Goal: Information Seeking & Learning: Learn about a topic

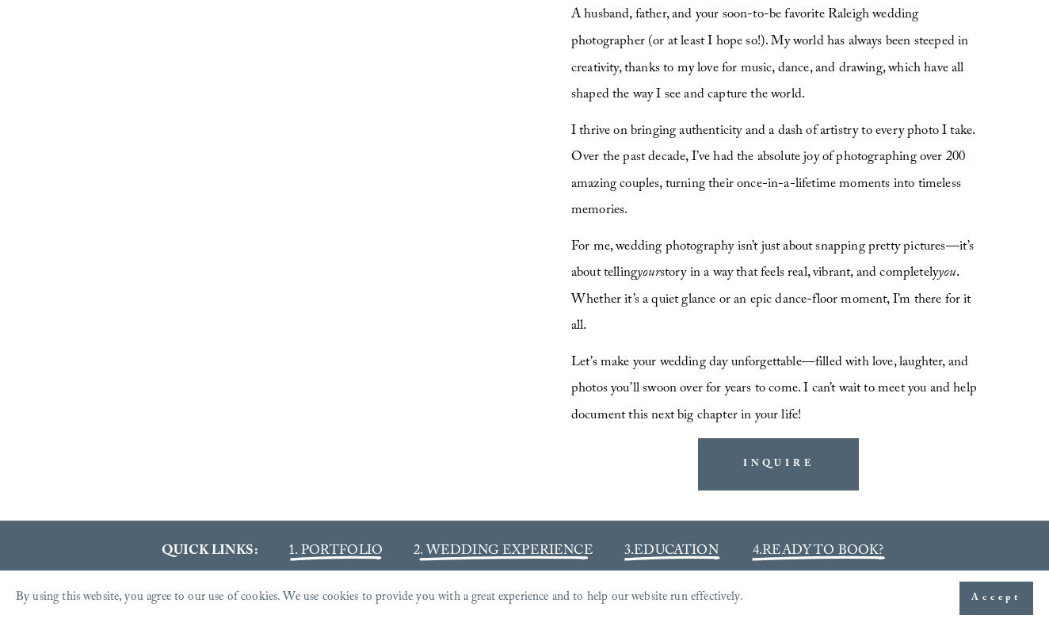
scroll to position [1458, 0]
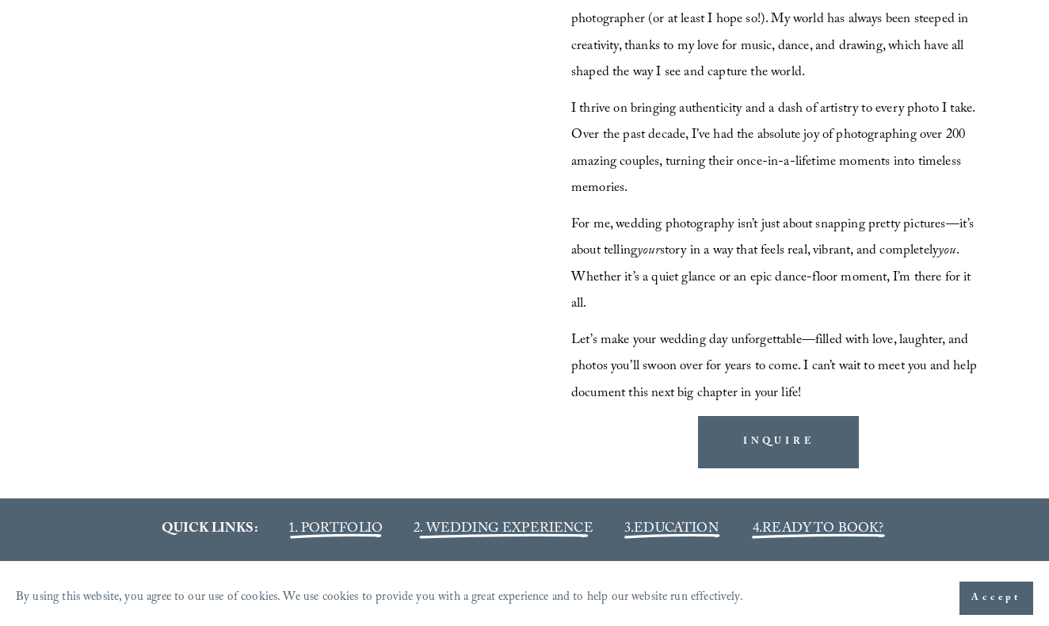
click at [988, 600] on span "Accept" at bounding box center [996, 598] width 50 height 16
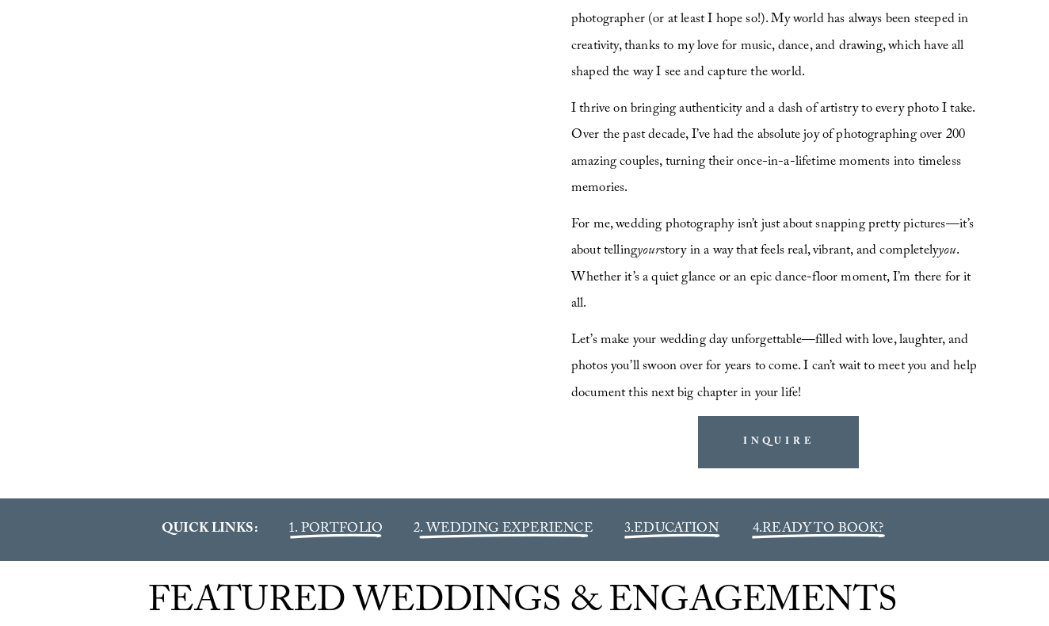
click at [669, 521] on span "EDUCATION" at bounding box center [676, 529] width 85 height 23
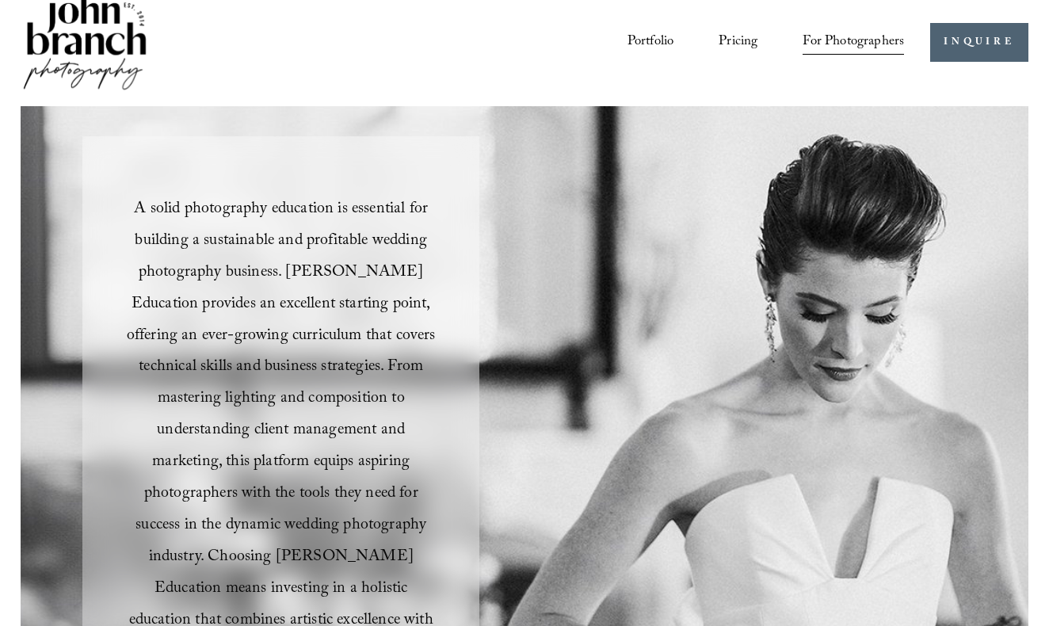
scroll to position [34, 0]
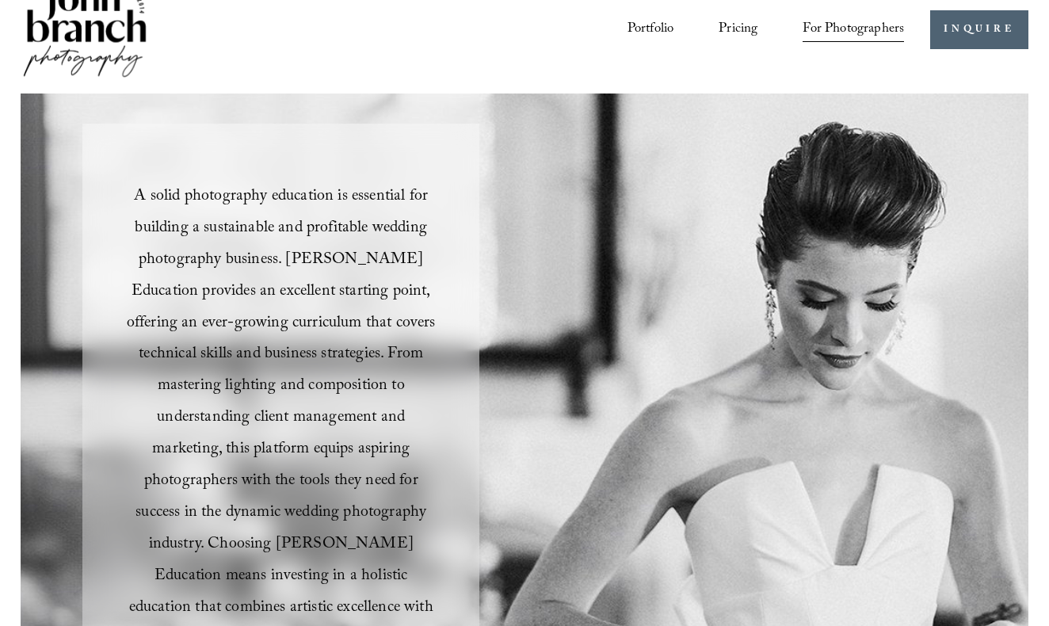
click at [744, 22] on link "Pricing" at bounding box center [737, 29] width 39 height 29
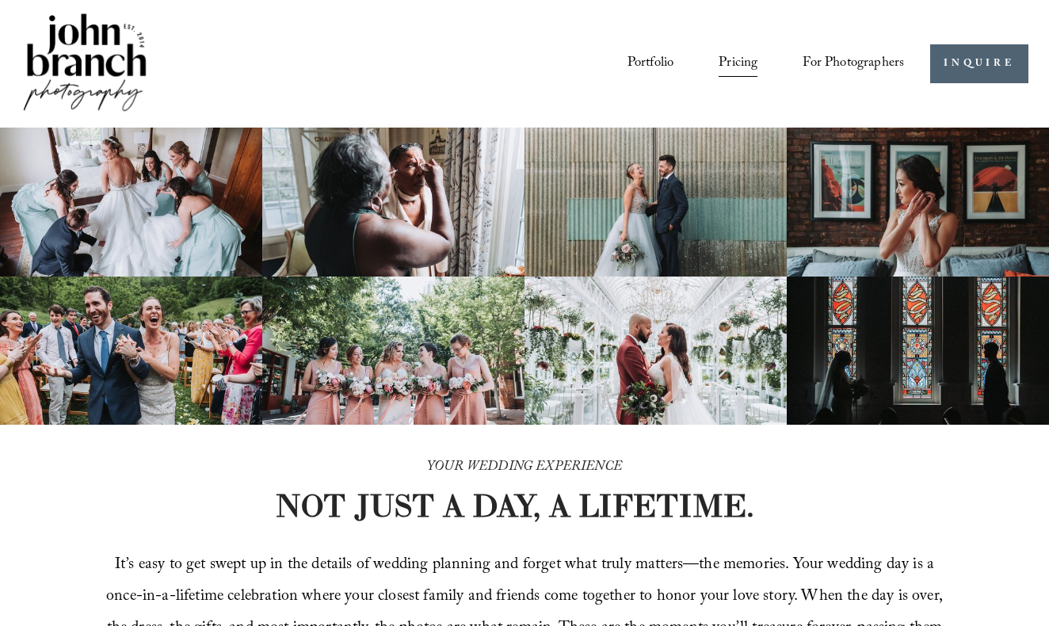
click at [0, 0] on span "Education" at bounding box center [0, 0] width 0 height 0
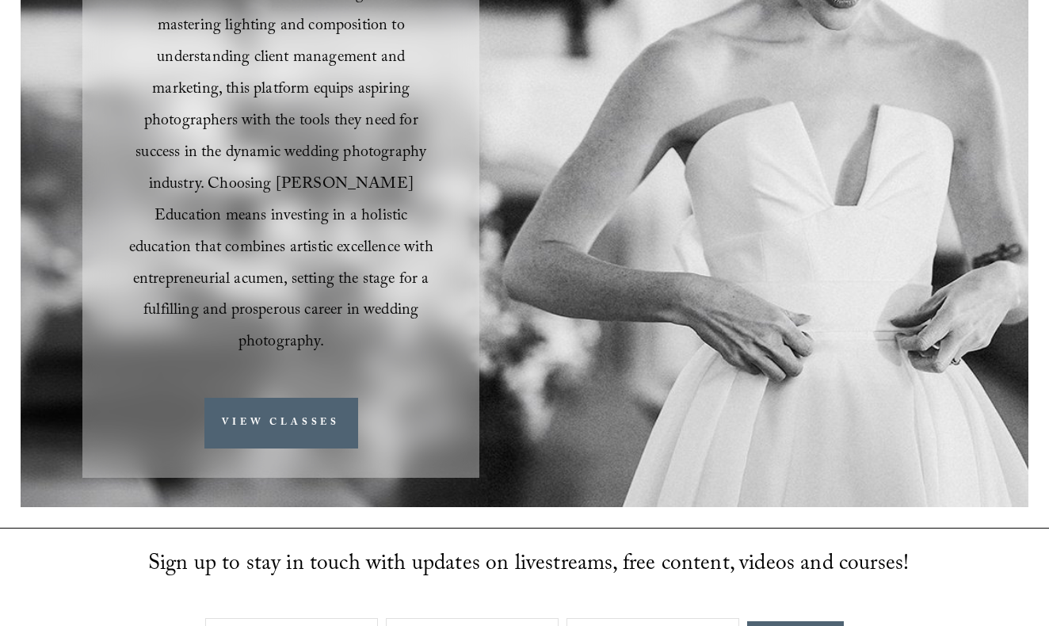
scroll to position [384, 0]
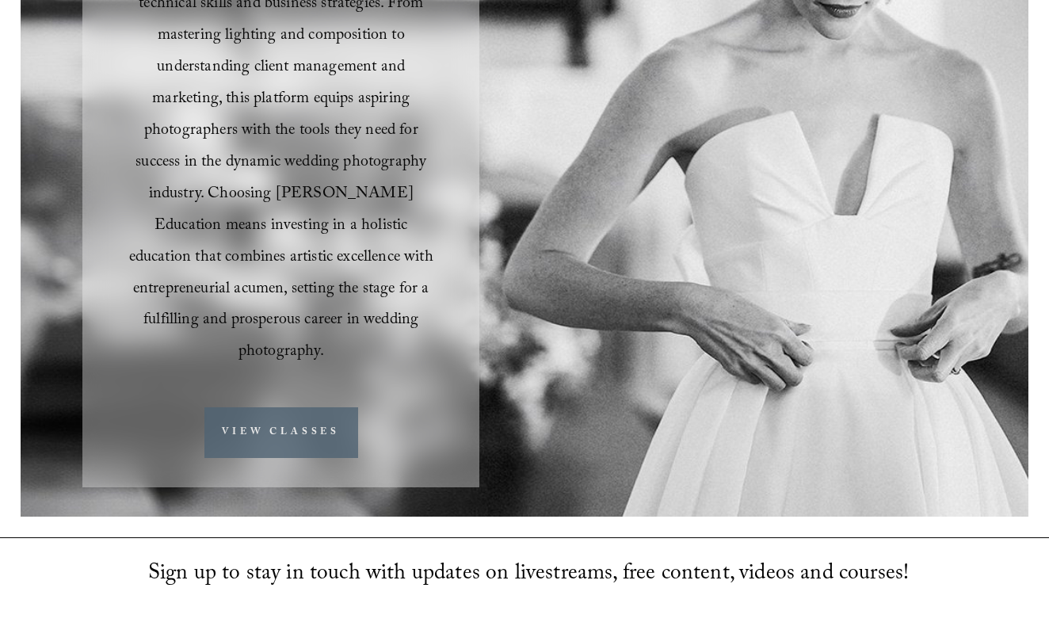
click at [306, 407] on link "VIEW CLASSES" at bounding box center [281, 432] width 154 height 50
